Goal: Task Accomplishment & Management: Manage account settings

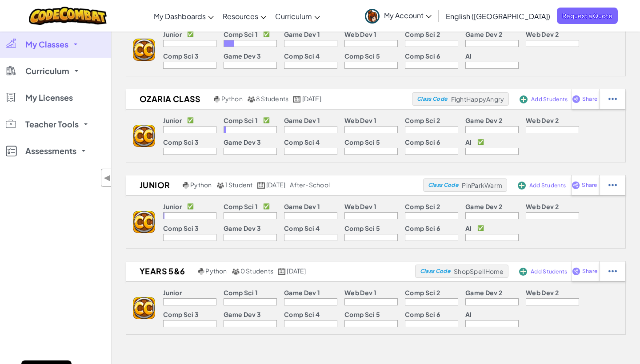
scroll to position [151, 0]
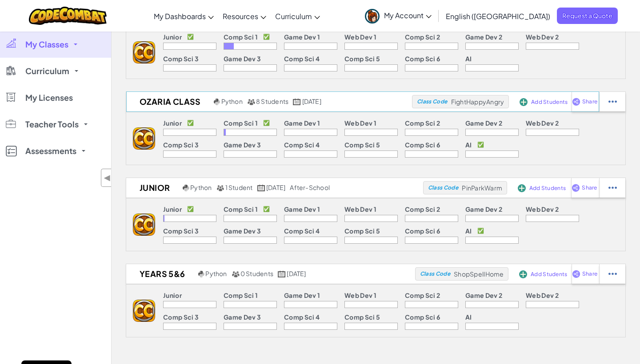
click at [277, 101] on span "8 Students" at bounding box center [272, 101] width 32 height 8
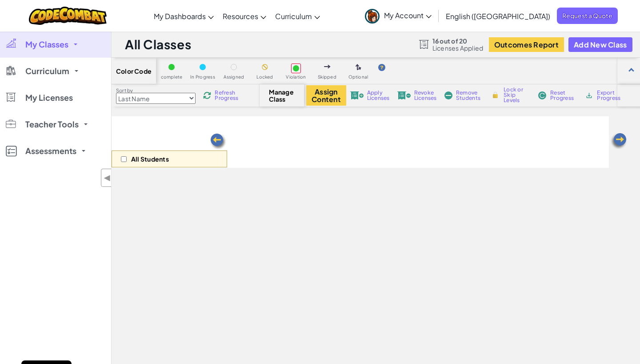
select select "560f1a9f22961295f9427742"
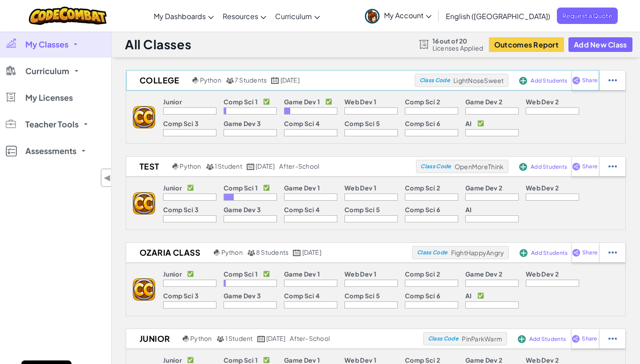
click at [251, 78] on span "7 Students" at bounding box center [251, 80] width 32 height 8
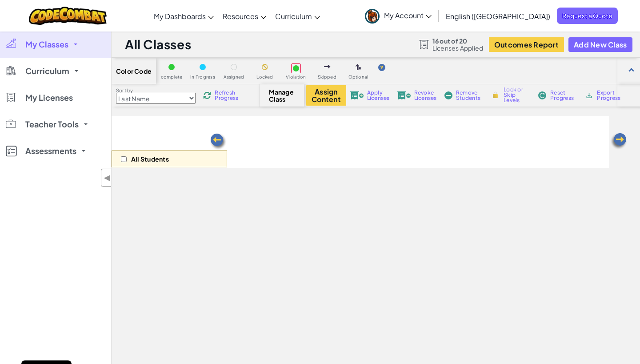
select select "560f1a9f22961295f9427742"
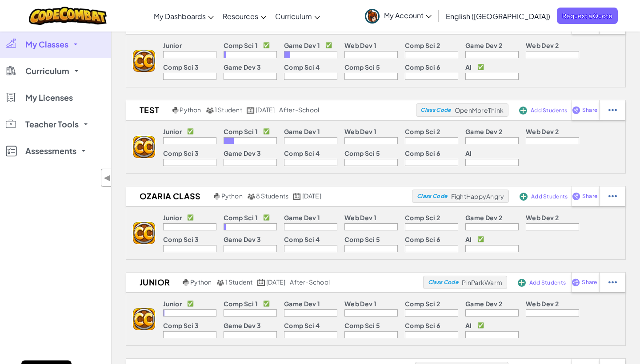
scroll to position [60, 0]
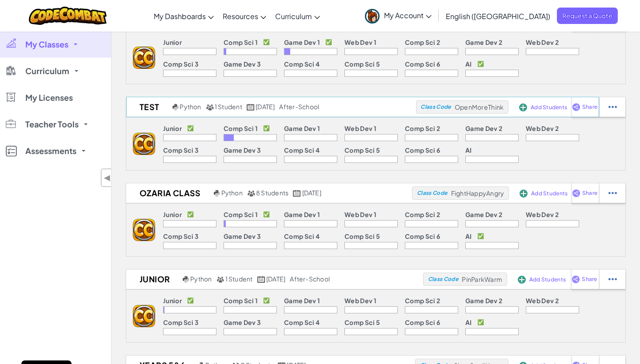
click at [224, 104] on span "1 Student" at bounding box center [229, 107] width 28 height 8
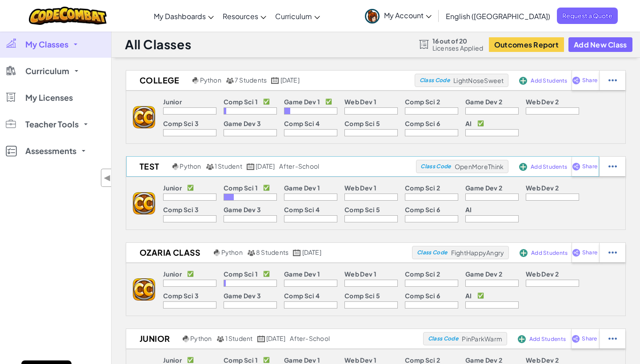
click at [154, 168] on h2 "Test" at bounding box center [148, 166] width 44 height 13
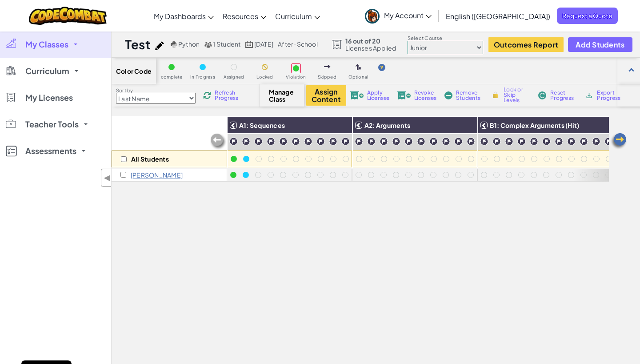
click at [159, 44] on img at bounding box center [159, 45] width 9 height 9
select select "blocks-icons"
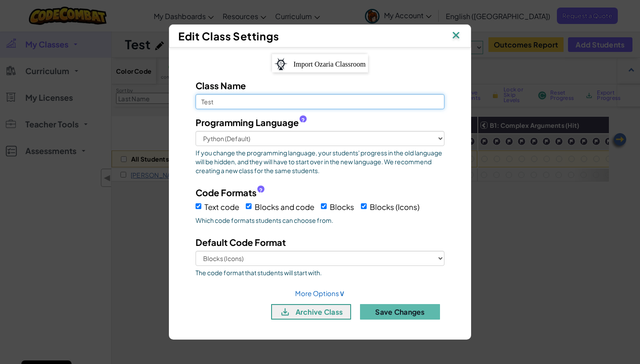
click at [281, 104] on input "Test" at bounding box center [319, 101] width 249 height 15
type input "T"
type input "CodeCombat Juniors"
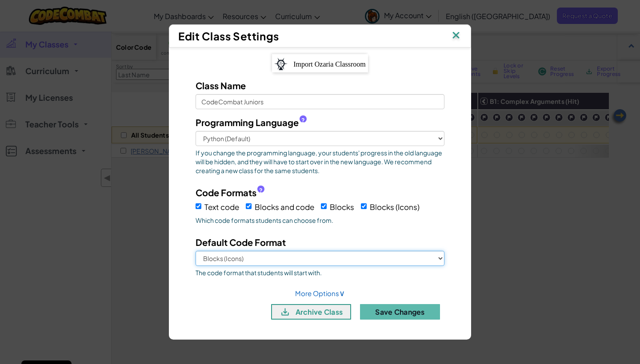
scroll to position [36, 0]
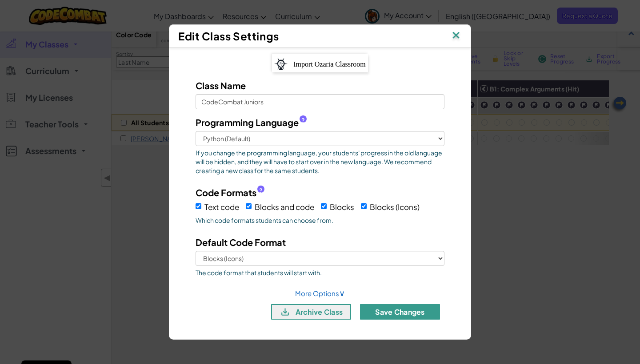
click at [425, 316] on button "Save Changes" at bounding box center [400, 312] width 80 height 16
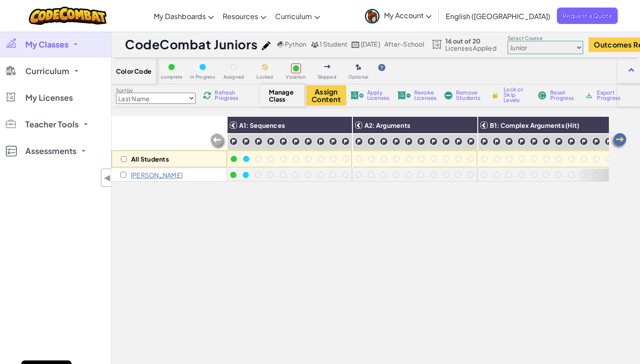
scroll to position [0, 0]
click at [43, 40] on span "My Classes" at bounding box center [46, 44] width 43 height 8
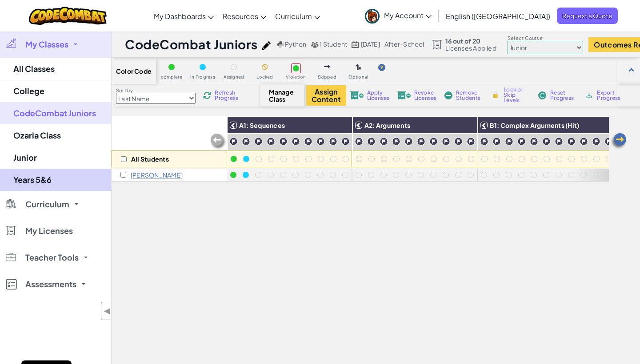
click at [36, 180] on link "Years 5&6" at bounding box center [55, 180] width 111 height 22
select select "560f1a9f22961295f9427742"
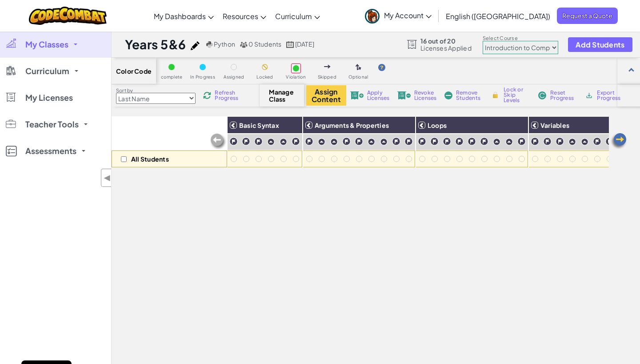
click at [44, 47] on span "My Classes" at bounding box center [46, 44] width 43 height 8
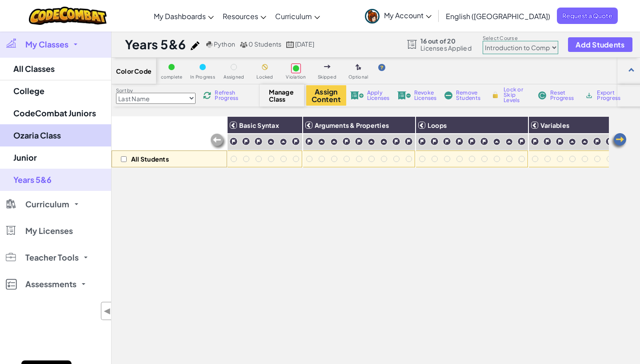
click at [34, 140] on link "Ozaria Class" at bounding box center [55, 135] width 111 height 22
select select "560f1a9f22961295f9427742"
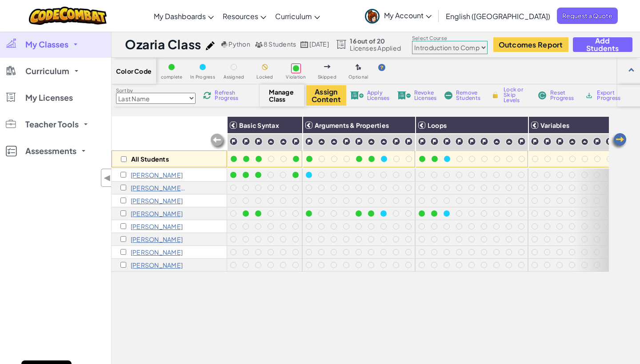
click at [41, 44] on span "My Classes" at bounding box center [46, 44] width 43 height 8
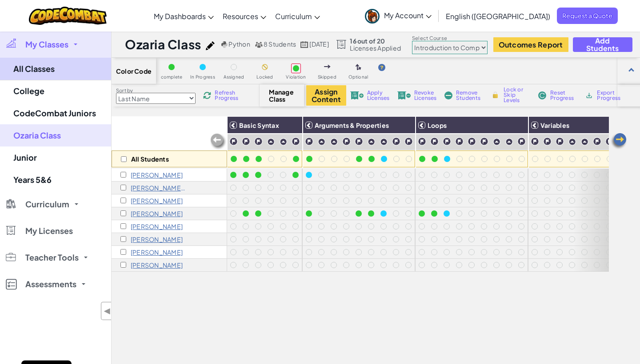
click at [43, 68] on link "All Classes" at bounding box center [55, 69] width 111 height 23
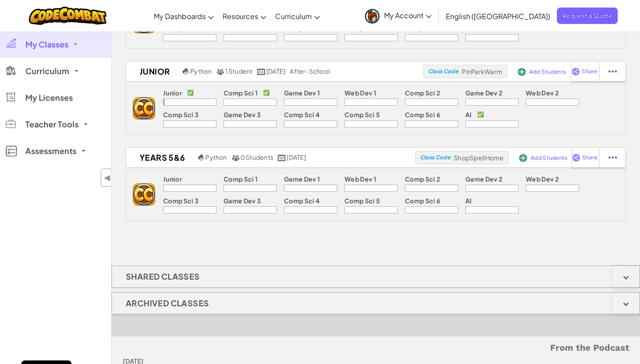
scroll to position [270, 0]
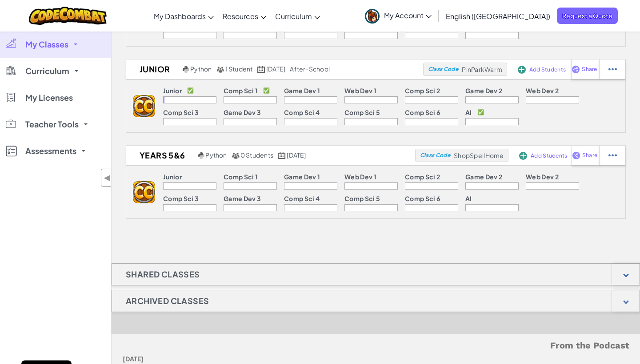
click at [186, 274] on h1 "Shared Classes" at bounding box center [163, 274] width 102 height 22
click at [617, 268] on div at bounding box center [626, 274] width 28 height 21
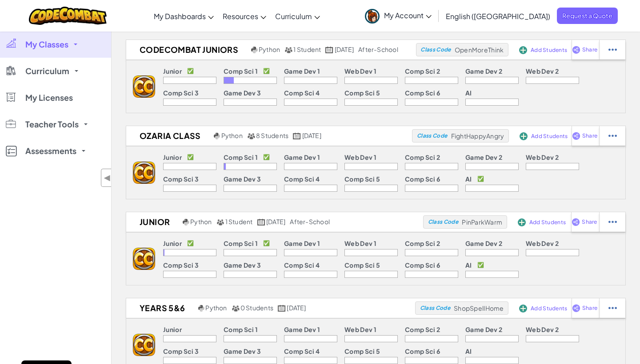
scroll to position [110, 0]
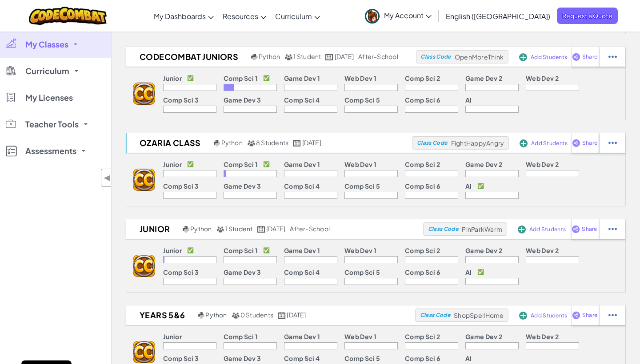
click at [249, 144] on img at bounding box center [251, 143] width 8 height 7
select select "560f1a9f22961295f9427742"
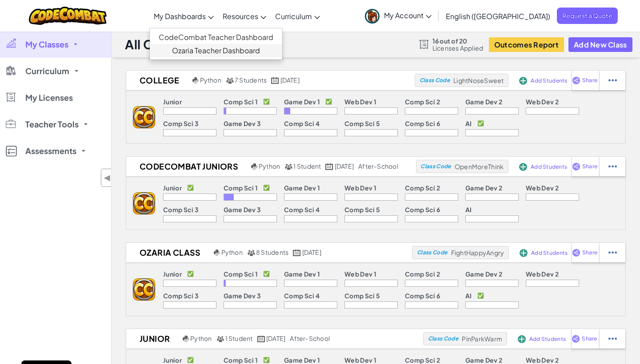
click at [236, 56] on link "Ozaria Teacher Dashboard" at bounding box center [216, 50] width 132 height 13
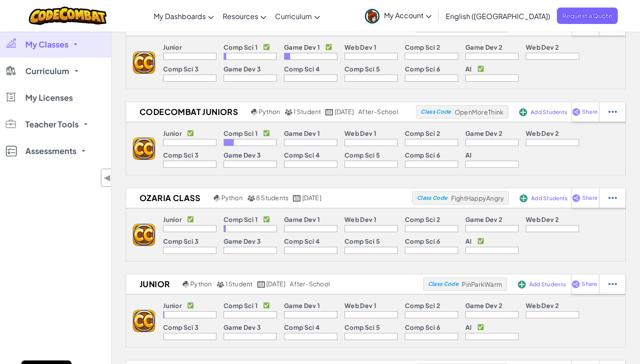
scroll to position [52, 0]
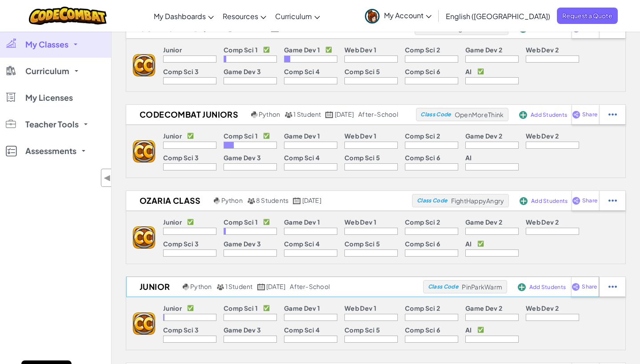
click at [239, 285] on span "1 Student" at bounding box center [239, 287] width 28 height 8
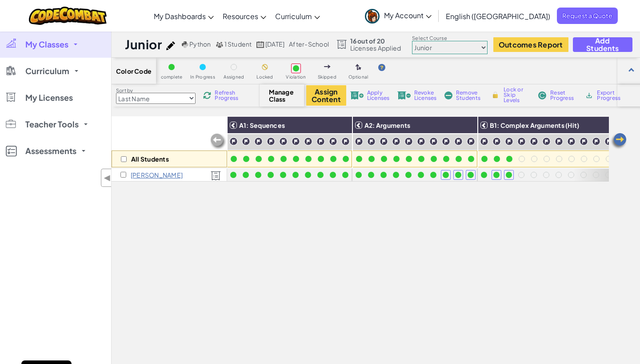
click at [171, 47] on img at bounding box center [170, 45] width 9 height 9
select select "blocks-icons"
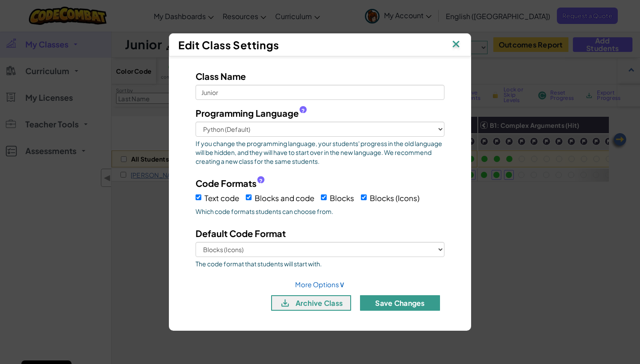
click at [398, 299] on button "Save Changes" at bounding box center [400, 303] width 80 height 16
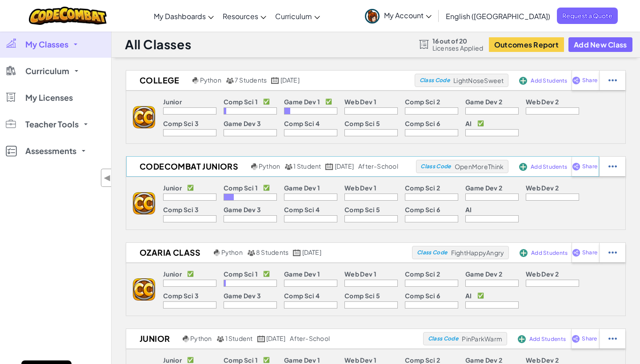
click at [202, 165] on h2 "CodeCombat Juniors" at bounding box center [187, 166] width 123 height 13
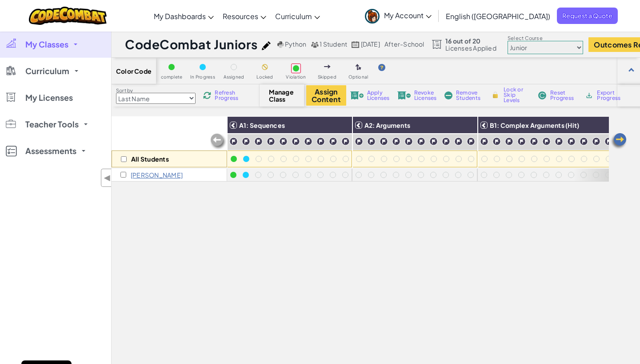
click at [621, 142] on img at bounding box center [618, 141] width 18 height 18
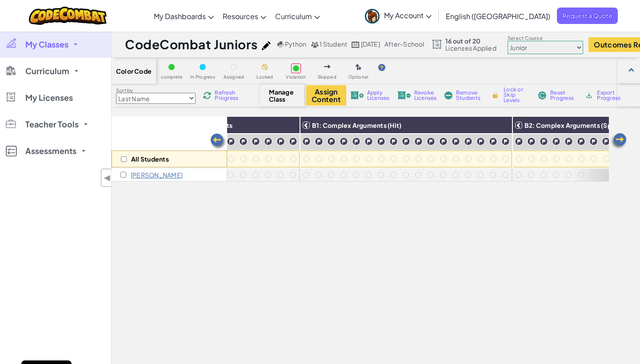
click at [621, 142] on img at bounding box center [618, 141] width 18 height 18
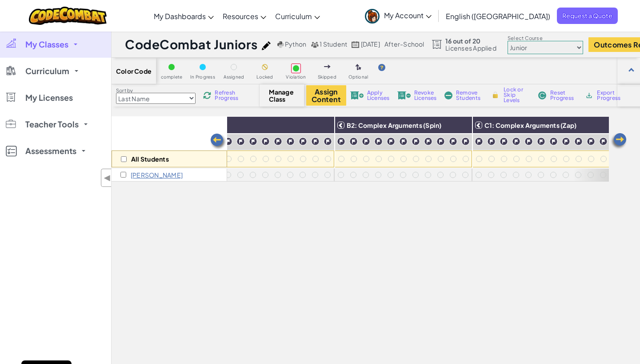
click at [621, 142] on img at bounding box center [618, 141] width 18 height 18
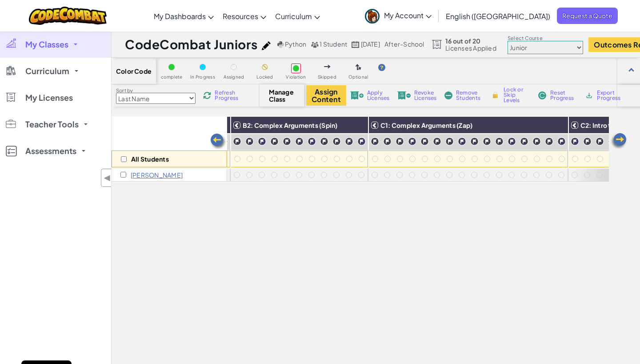
click at [621, 142] on img at bounding box center [618, 141] width 18 height 18
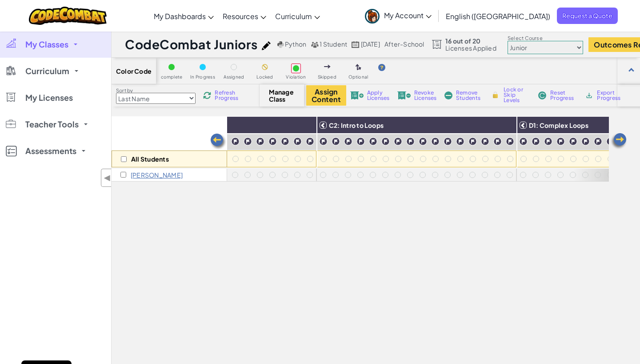
click at [621, 142] on img at bounding box center [618, 141] width 18 height 18
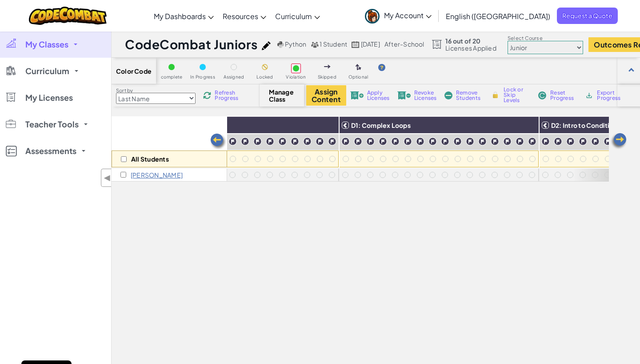
click at [621, 142] on img at bounding box center [618, 141] width 18 height 18
click at [221, 135] on img at bounding box center [218, 142] width 18 height 18
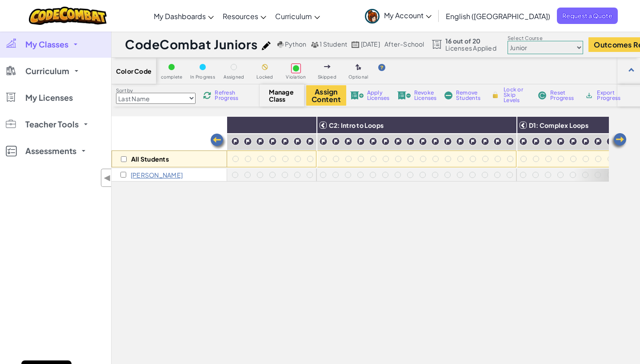
click at [221, 135] on img at bounding box center [218, 142] width 18 height 18
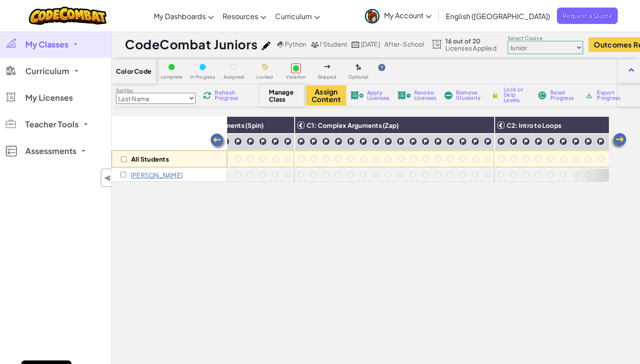
click at [221, 135] on img at bounding box center [218, 142] width 18 height 18
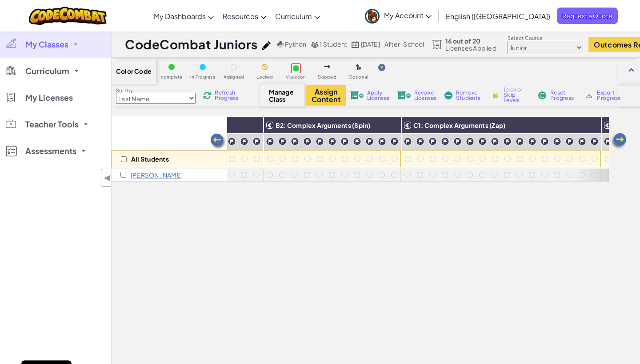
scroll to position [0, 355]
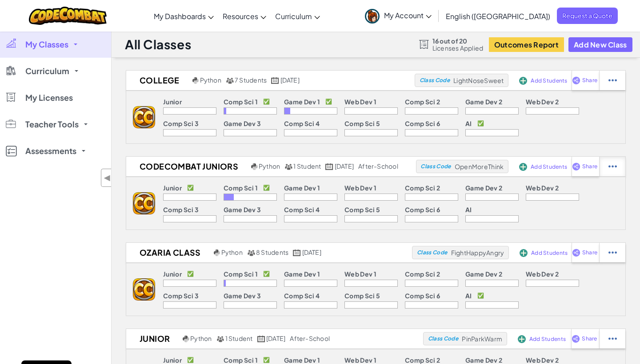
click at [617, 168] on img at bounding box center [612, 167] width 8 height 8
select select "blocks-icons"
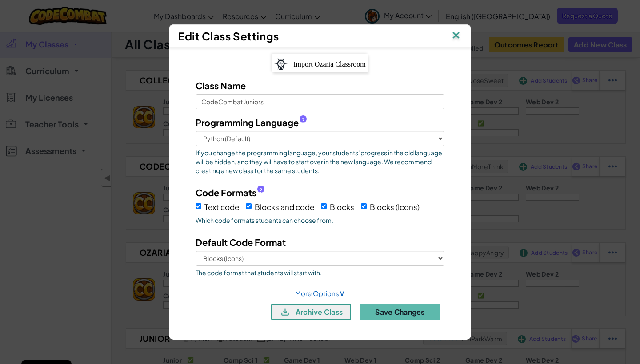
click at [456, 37] on img at bounding box center [456, 35] width 12 height 13
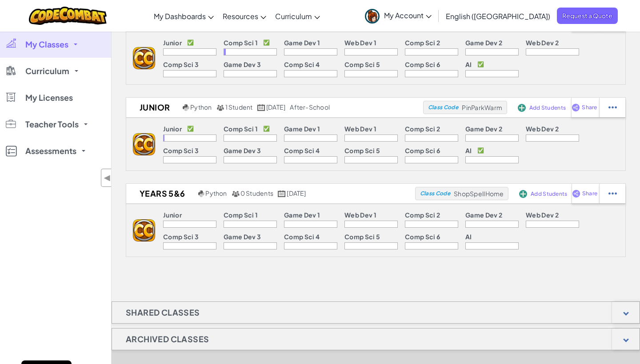
scroll to position [229, 0]
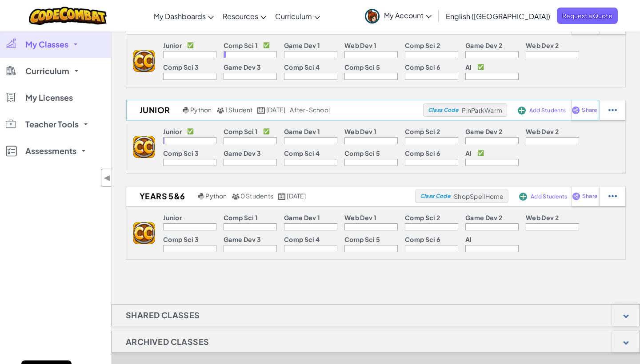
click at [167, 113] on h2 "Junior" at bounding box center [153, 110] width 54 height 13
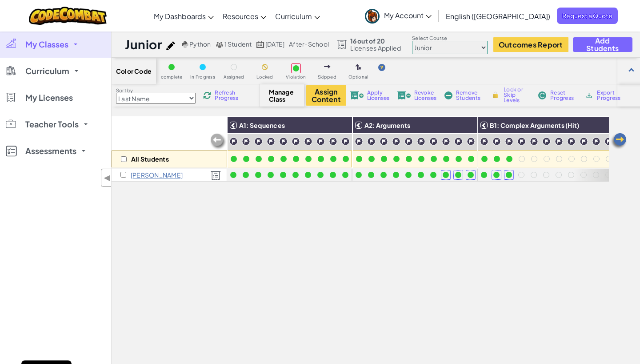
click at [166, 47] on img at bounding box center [170, 45] width 9 height 9
select select "blocks-icons"
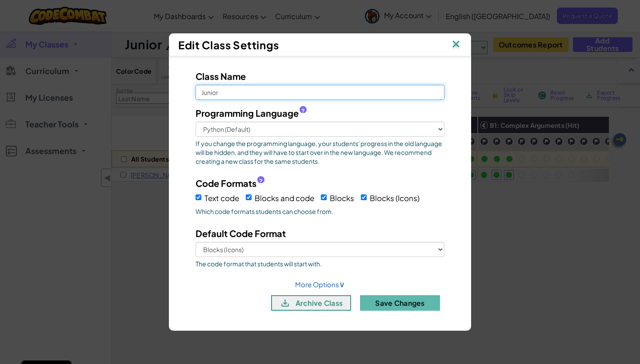
click at [224, 94] on input "Junior" at bounding box center [319, 92] width 249 height 15
type input "Juniors Y1-Y3"
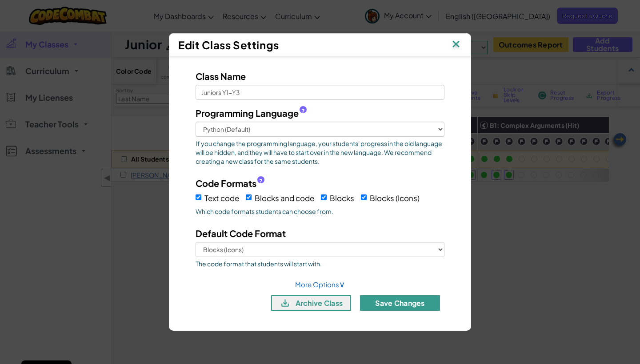
click at [385, 297] on button "Save Changes" at bounding box center [400, 303] width 80 height 16
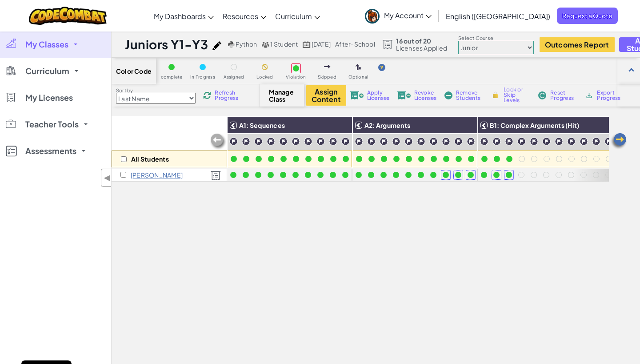
click at [360, 221] on div "All Students A1: Sequences A2: Arguments B1: Complex Arguments (Hit) B2: Comple…" at bounding box center [360, 276] width 497 height 320
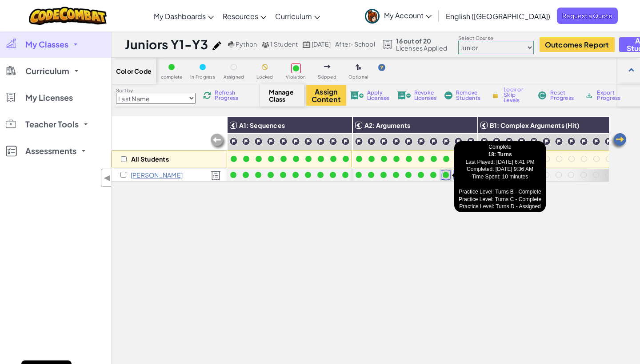
click at [446, 176] on div at bounding box center [445, 175] width 6 height 6
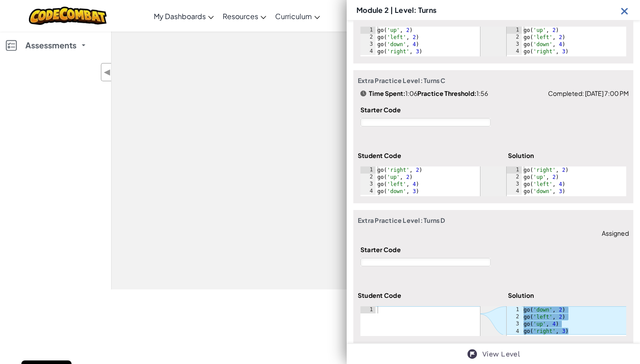
scroll to position [179, 0]
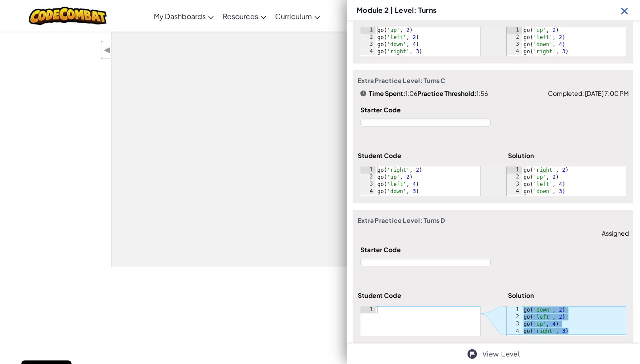
click at [270, 230] on div "All Students A1: Sequences A2: Arguments B1: Complex Arguments (Hit) B2: Comple…" at bounding box center [360, 98] width 497 height 320
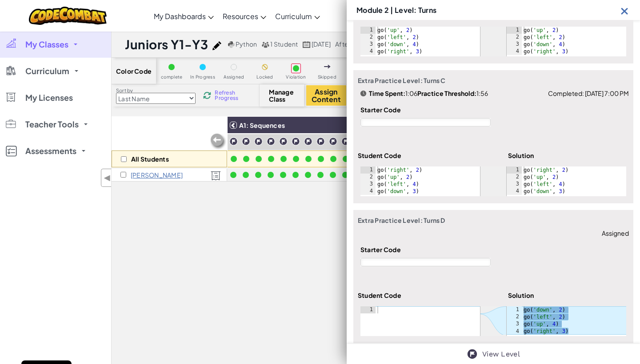
scroll to position [0, 0]
click at [627, 12] on img at bounding box center [624, 10] width 11 height 11
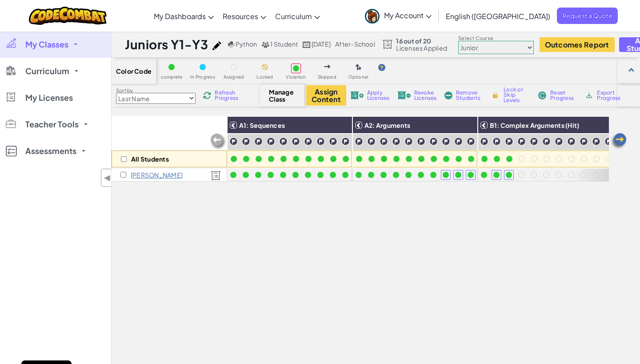
click at [621, 139] on img at bounding box center [618, 141] width 18 height 18
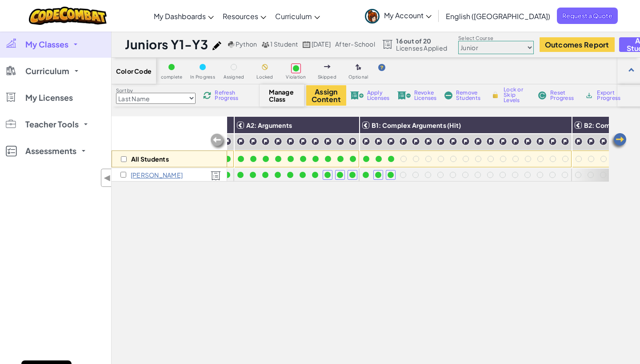
click at [621, 139] on img at bounding box center [618, 141] width 18 height 18
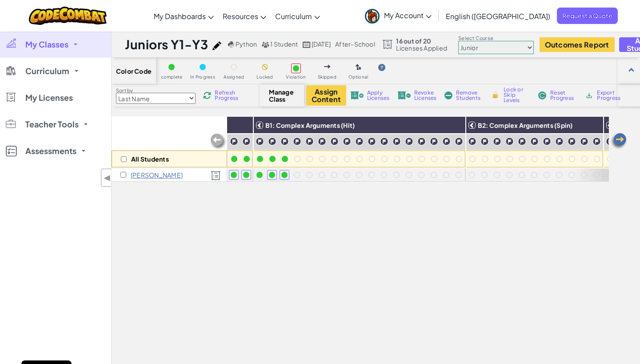
click at [621, 139] on img at bounding box center [618, 141] width 18 height 18
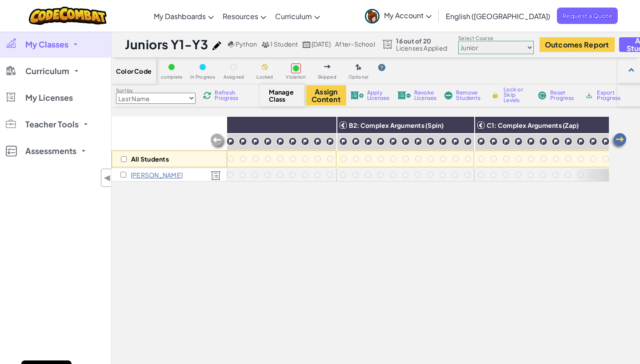
click at [621, 139] on img at bounding box center [618, 141] width 18 height 18
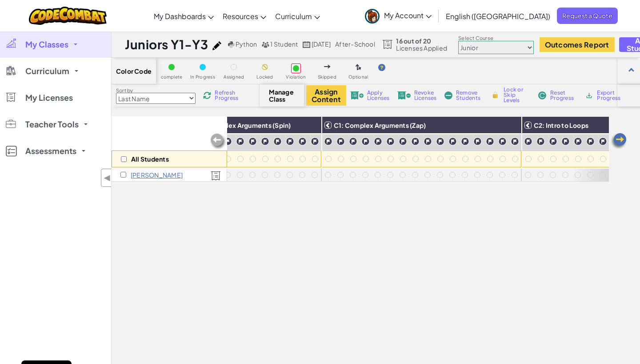
click at [621, 139] on img at bounding box center [618, 141] width 18 height 18
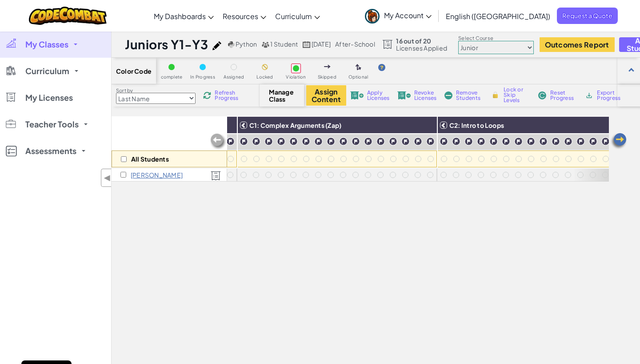
click at [621, 139] on img at bounding box center [618, 141] width 18 height 18
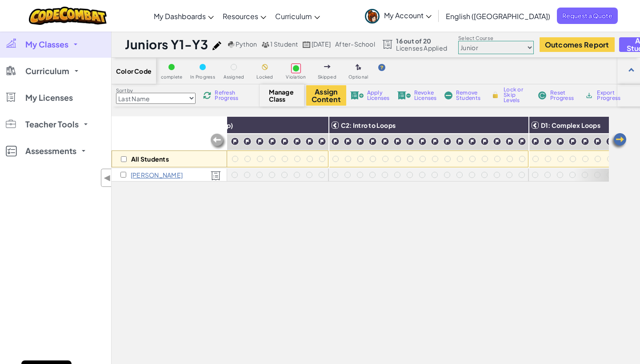
click at [621, 139] on img at bounding box center [618, 141] width 18 height 18
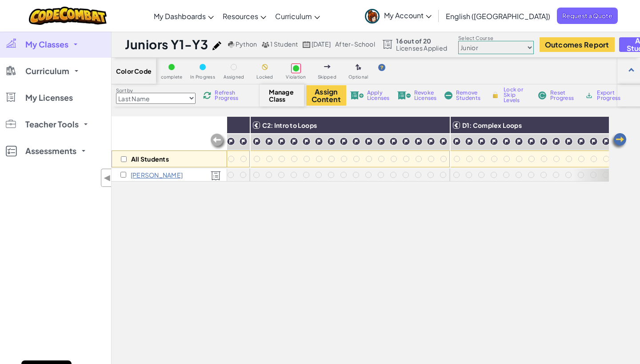
click at [621, 139] on img at bounding box center [618, 141] width 18 height 18
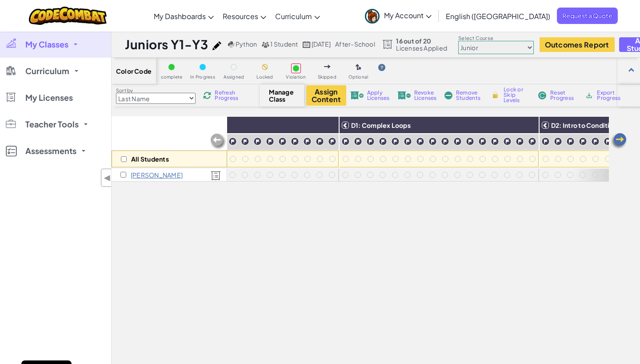
click at [621, 139] on img at bounding box center [618, 141] width 18 height 18
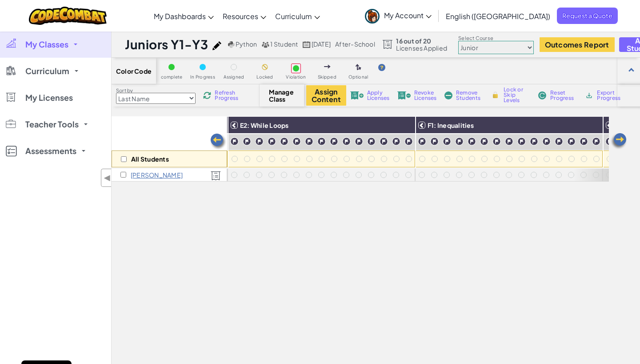
click at [621, 139] on img at bounding box center [618, 141] width 18 height 18
click at [620, 137] on img at bounding box center [618, 141] width 18 height 18
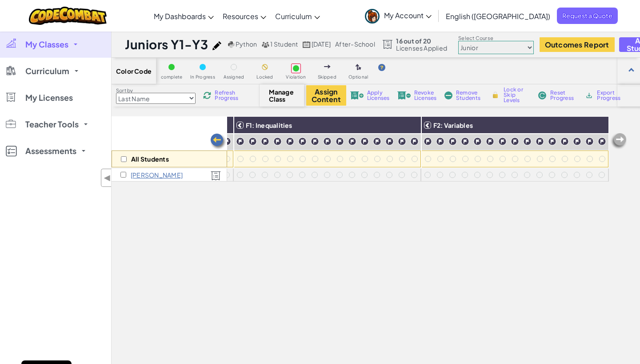
click at [620, 137] on img at bounding box center [618, 141] width 18 height 18
click at [214, 135] on img at bounding box center [218, 142] width 18 height 18
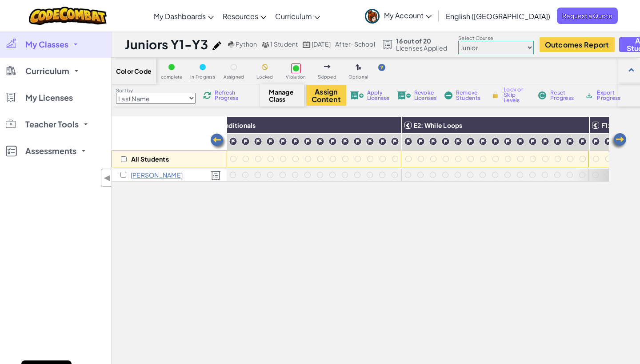
click at [214, 135] on img at bounding box center [218, 142] width 18 height 18
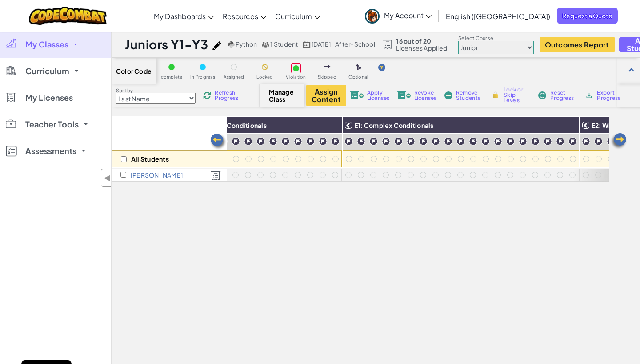
click at [214, 135] on img at bounding box center [218, 142] width 18 height 18
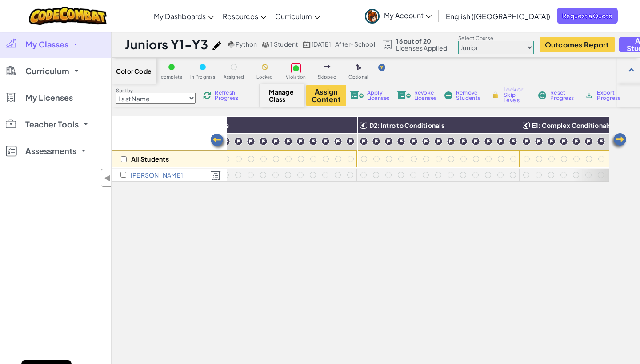
click at [214, 135] on img at bounding box center [218, 142] width 18 height 18
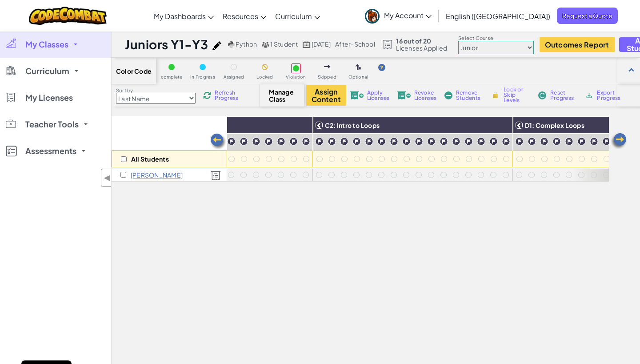
click at [214, 135] on img at bounding box center [218, 142] width 18 height 18
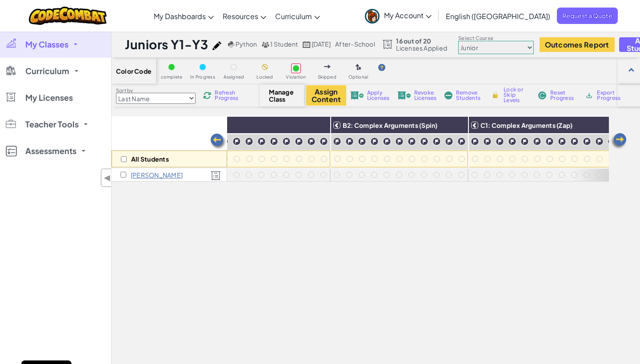
click at [214, 135] on img at bounding box center [218, 142] width 18 height 18
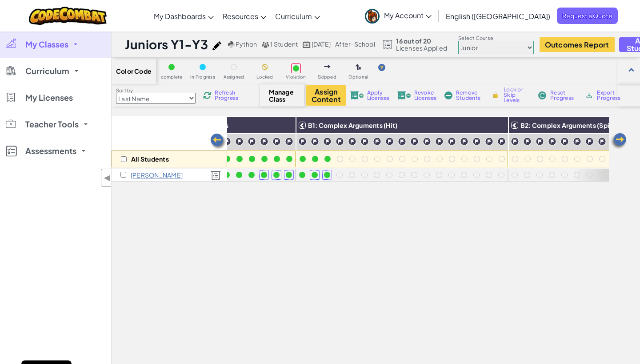
click at [214, 135] on img at bounding box center [218, 142] width 18 height 18
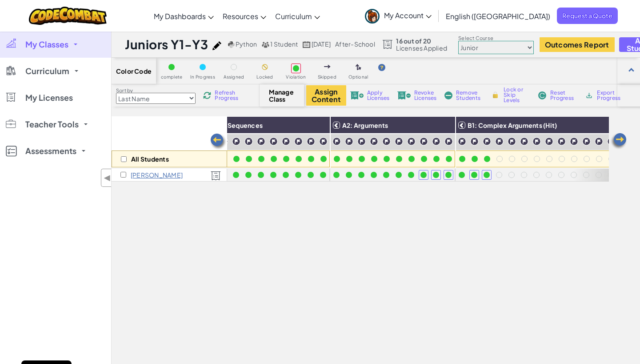
scroll to position [0, 4]
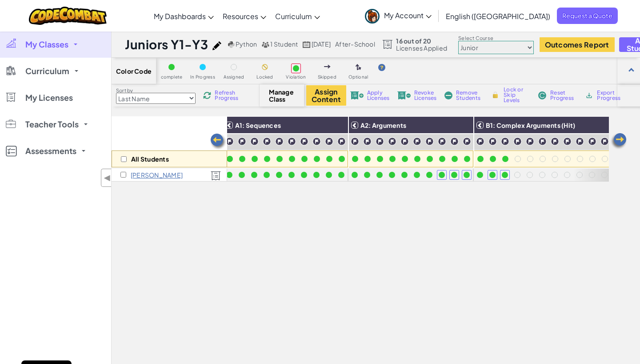
click at [214, 135] on img at bounding box center [218, 142] width 18 height 18
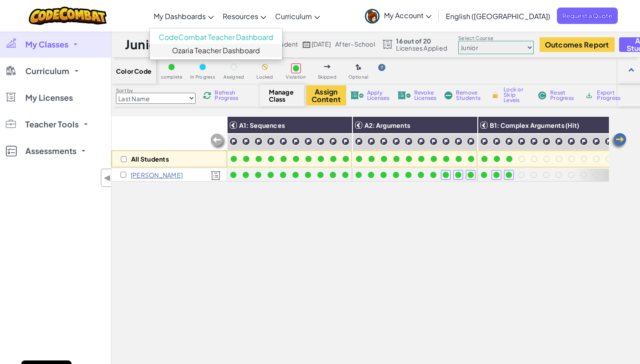
click at [237, 51] on link "Ozaria Teacher Dashboard" at bounding box center [216, 50] width 132 height 13
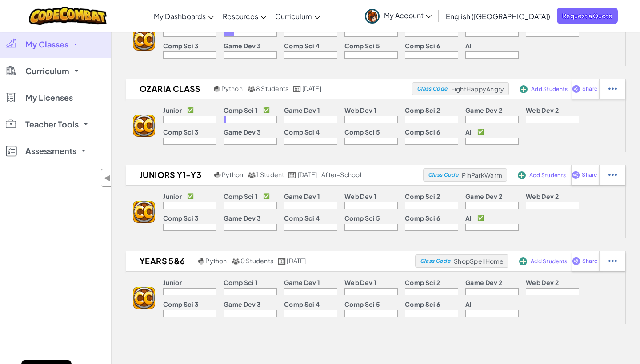
scroll to position [165, 0]
click at [542, 174] on span "Add Students" at bounding box center [547, 174] width 36 height 5
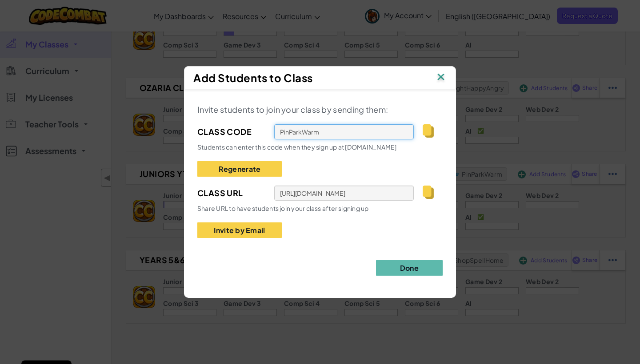
click at [334, 130] on input "PinParkWarm" at bounding box center [343, 131] width 139 height 15
click at [323, 166] on div "Invite students to join your class by sending them: Class Code PinParkWarm Stud…" at bounding box center [319, 170] width 245 height 135
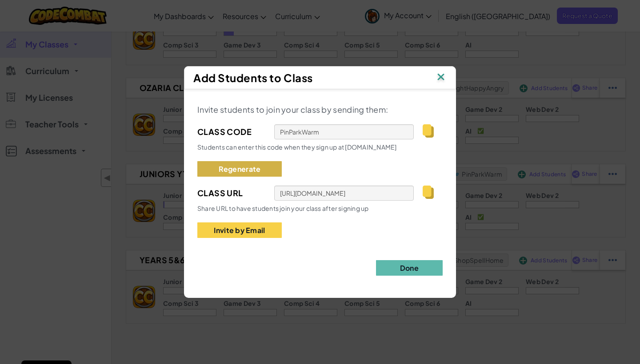
click at [235, 170] on button "Regenerate" at bounding box center [239, 169] width 84 height 16
type input "MostSaltCook"
type input "https://codecombat.com/students?_cc=MostSaltCook"
click at [235, 170] on button "Regenerate" at bounding box center [239, 169] width 84 height 16
type input "DuckSizePink"
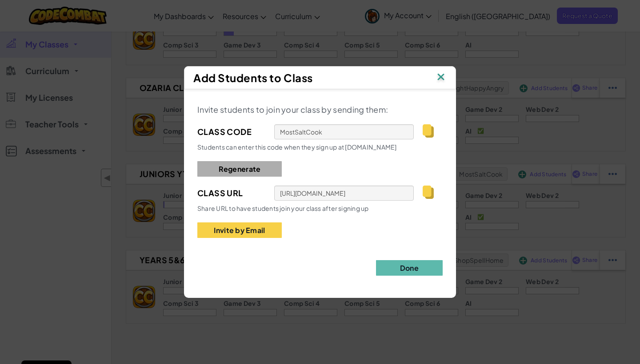
type input "https://codecombat.com/students?_cc=DuckSizePink"
click at [235, 170] on button "Regenerate" at bounding box center [239, 169] width 84 height 16
type input "FootLegLamp"
type input "https://codecombat.com/students?_cc=FootLegLamp"
click at [235, 170] on button "Regenerate" at bounding box center [239, 169] width 84 height 16
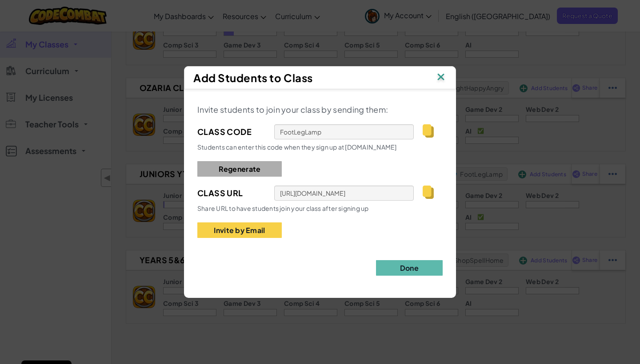
type input "SkySafeBurn"
type input "https://codecombat.com/students?_cc=SkySafeBurn"
click at [235, 170] on button "Regenerate" at bounding box center [239, 169] width 84 height 16
type input "CoolPinFree"
type input "https://codecombat.com/students?_cc=CoolPinFree"
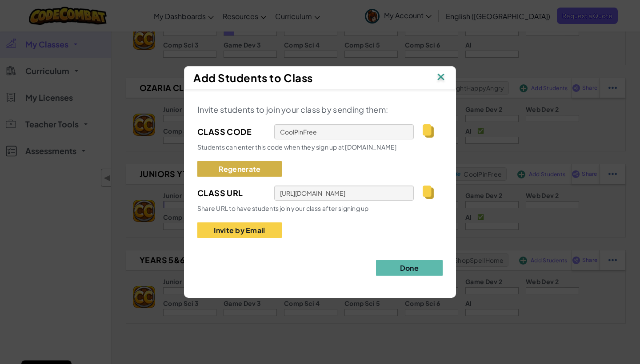
click at [235, 170] on button "Regenerate" at bounding box center [239, 169] width 84 height 16
type input "MapDownCat"
type input "https://codecombat.com/students?_cc=MapDownCat"
click at [235, 170] on button "Regenerate" at bounding box center [239, 169] width 84 height 16
type input "HeavyRoadSword"
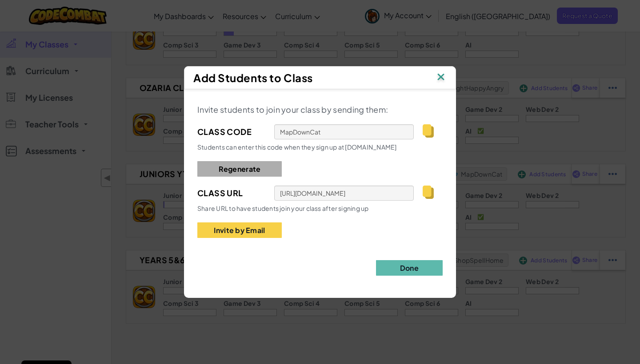
type input "https://codecombat.com/students?_cc=HeavyRoadSword"
click at [235, 170] on button "Regenerate" at bounding box center [239, 169] width 84 height 16
type input "DarkNorthCorn"
type input "https://codecombat.com/students?_cc=DarkNorthCorn"
click at [256, 170] on button "Regenerate" at bounding box center [239, 169] width 84 height 16
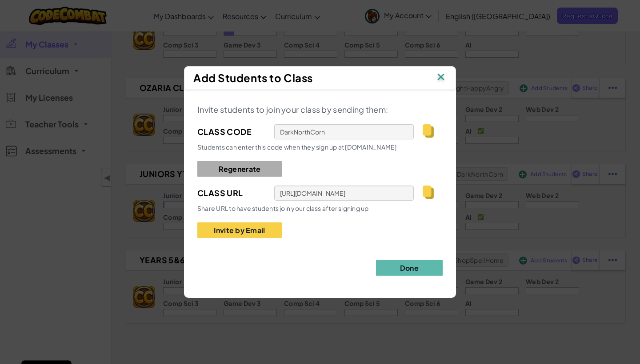
type input "SnowRingHair"
type input "https://codecombat.com/students?_cc=SnowRingHair"
click at [256, 170] on button "Regenerate" at bounding box center [239, 169] width 84 height 16
type input "PaintFlagWin"
type input "https://codecombat.com/students?_cc=PaintFlagWin"
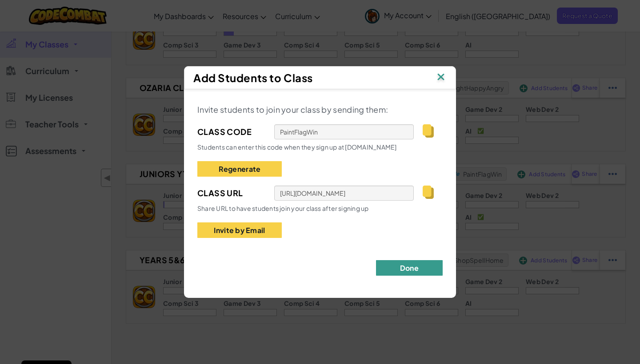
click at [417, 270] on button "Done" at bounding box center [409, 268] width 67 height 16
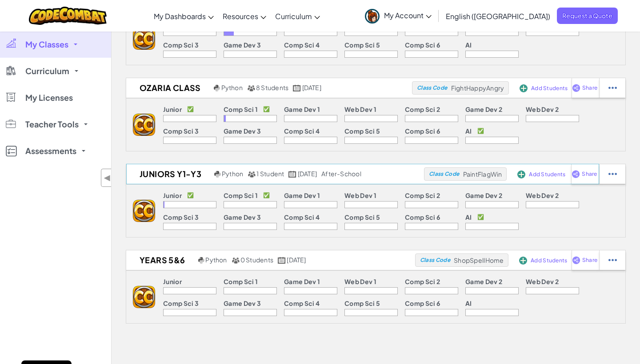
click at [548, 172] on span "Add Students" at bounding box center [547, 174] width 36 height 5
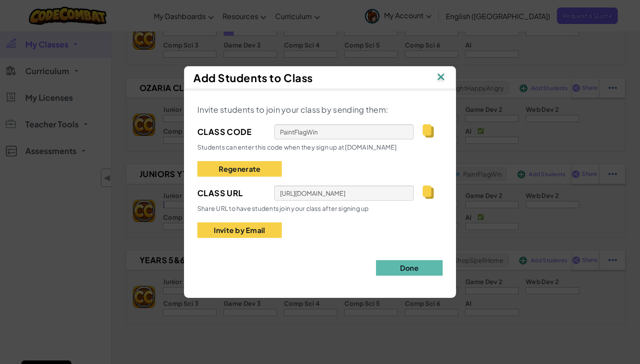
click at [440, 76] on img at bounding box center [441, 77] width 12 height 13
